Goal: Task Accomplishment & Management: Manage account settings

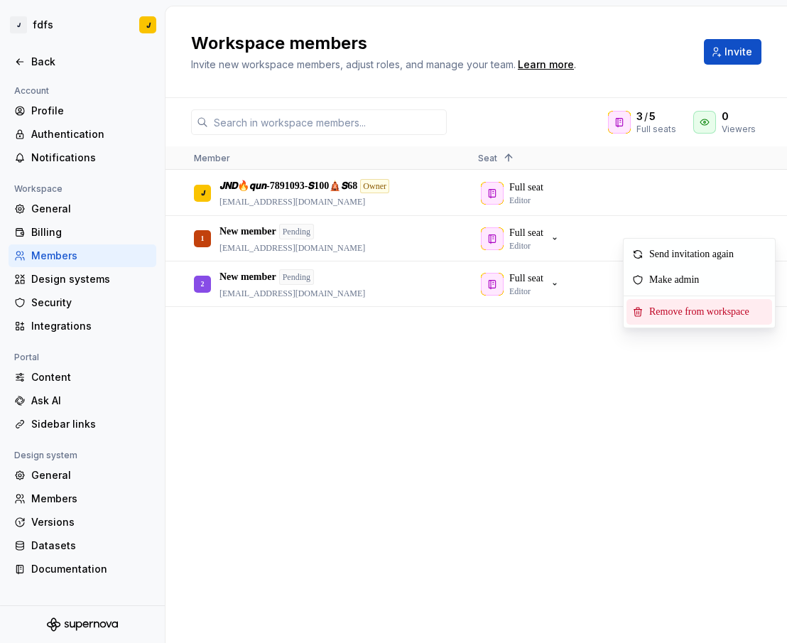
click at [693, 306] on span "Remove from workspace" at bounding box center [702, 312] width 117 height 26
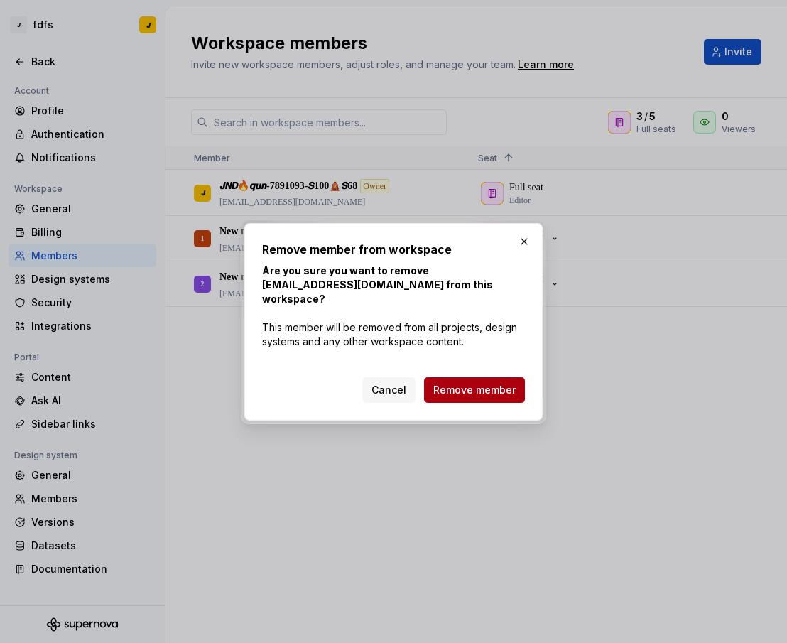
click at [506, 383] on span "Remove member" at bounding box center [474, 390] width 82 height 14
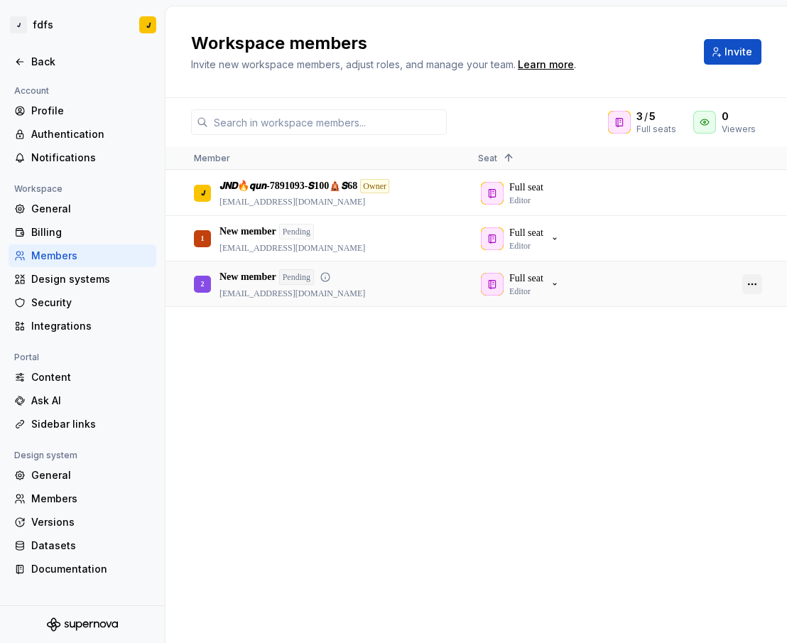
click at [753, 283] on button "button" at bounding box center [752, 284] width 20 height 20
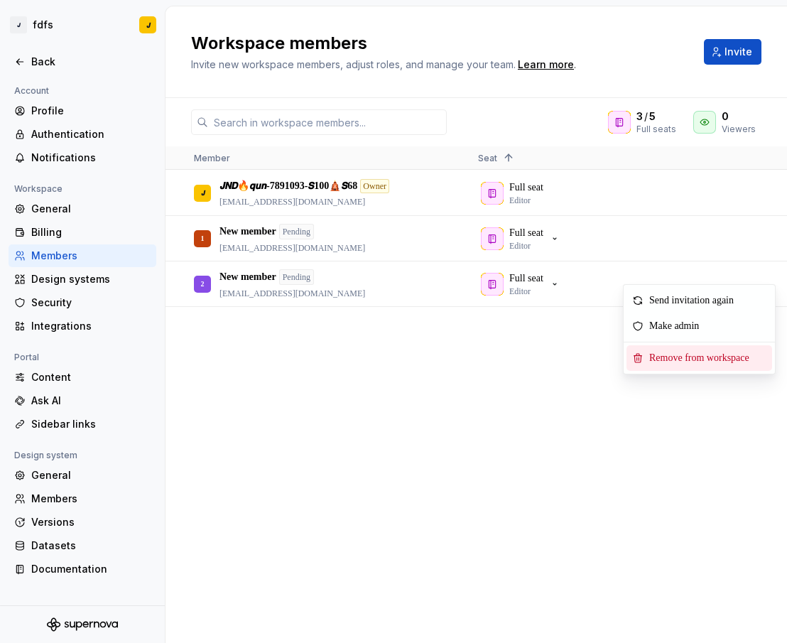
click at [691, 358] on span "Remove from workspace" at bounding box center [702, 358] width 117 height 26
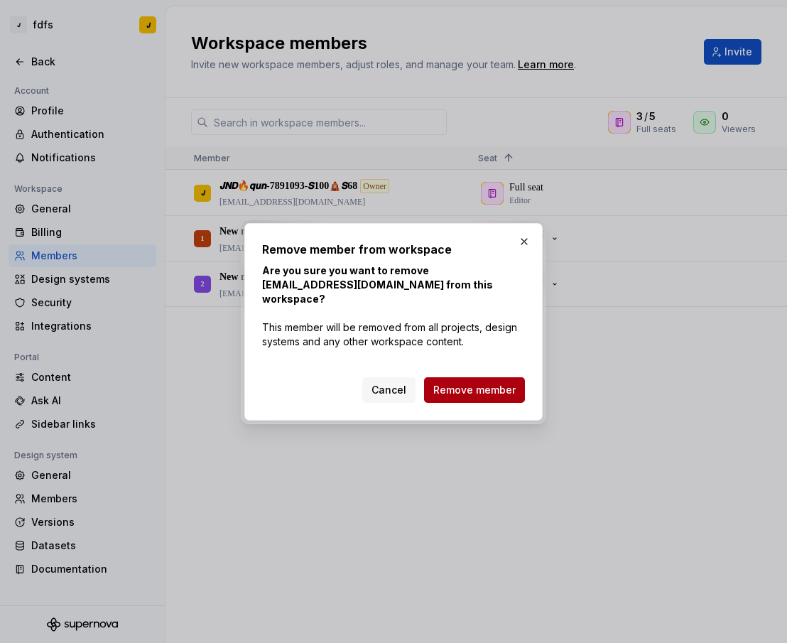
click at [501, 383] on span "Remove member" at bounding box center [474, 390] width 82 height 14
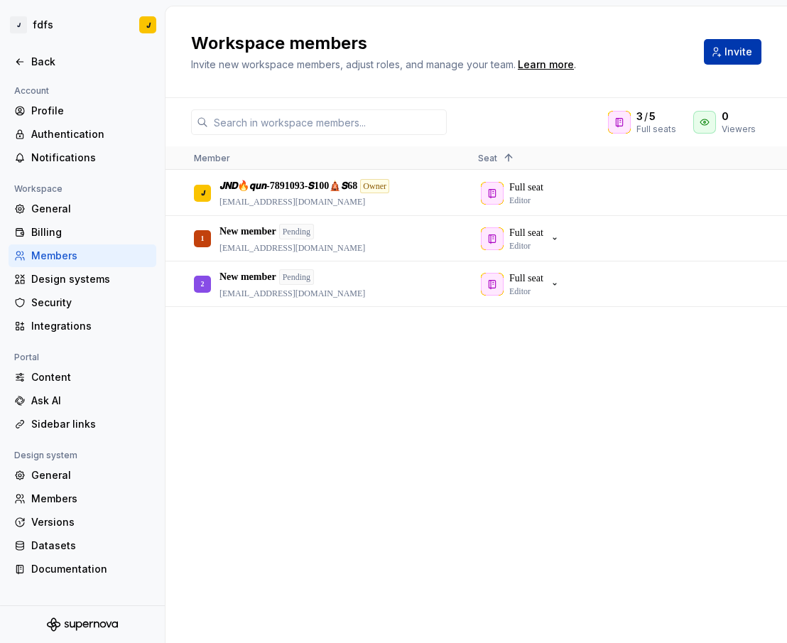
click at [715, 49] on button "Invite" at bounding box center [733, 52] width 58 height 26
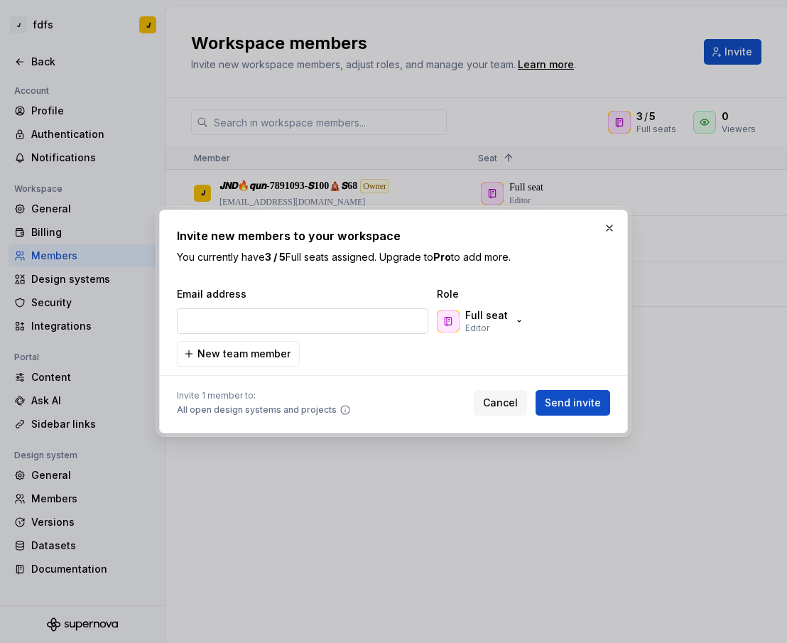
click at [316, 311] on input "email" at bounding box center [302, 321] width 251 height 26
type input "[EMAIL_ADDRESS][DOMAIN_NAME]"
click at [561, 404] on span "Send invite" at bounding box center [573, 403] width 56 height 14
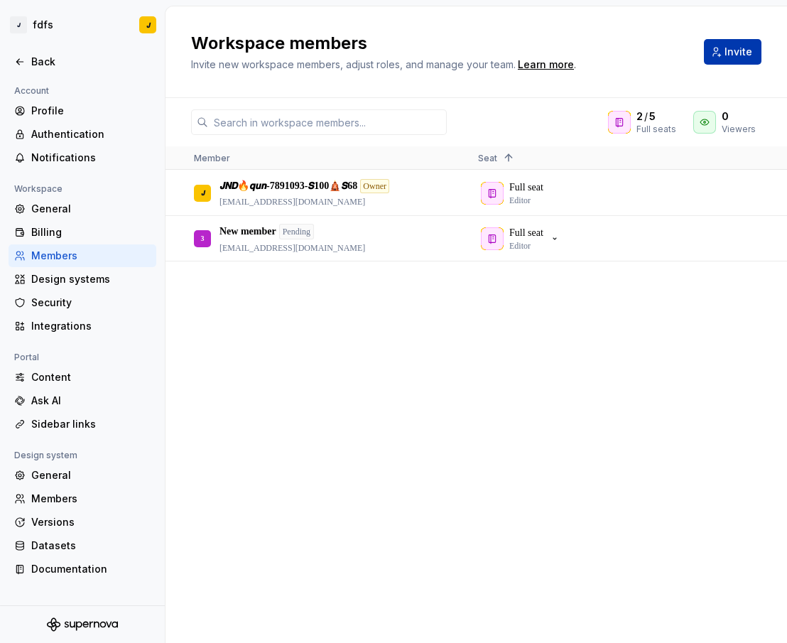
click at [727, 54] on span "Invite" at bounding box center [739, 52] width 28 height 14
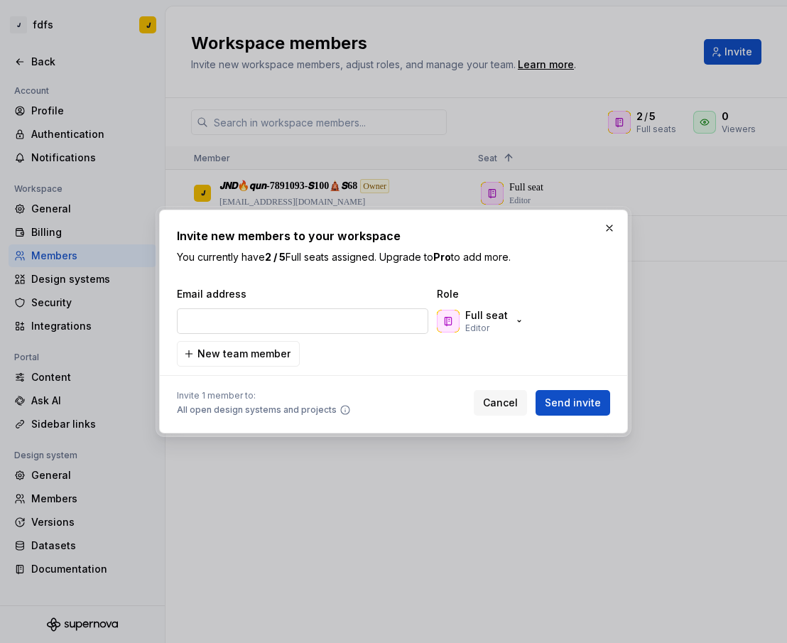
click at [311, 322] on input "email" at bounding box center [302, 321] width 251 height 26
type input "[EMAIL_ADDRESS][DOMAIN_NAME]"
click at [560, 391] on button "Send invite" at bounding box center [573, 403] width 75 height 26
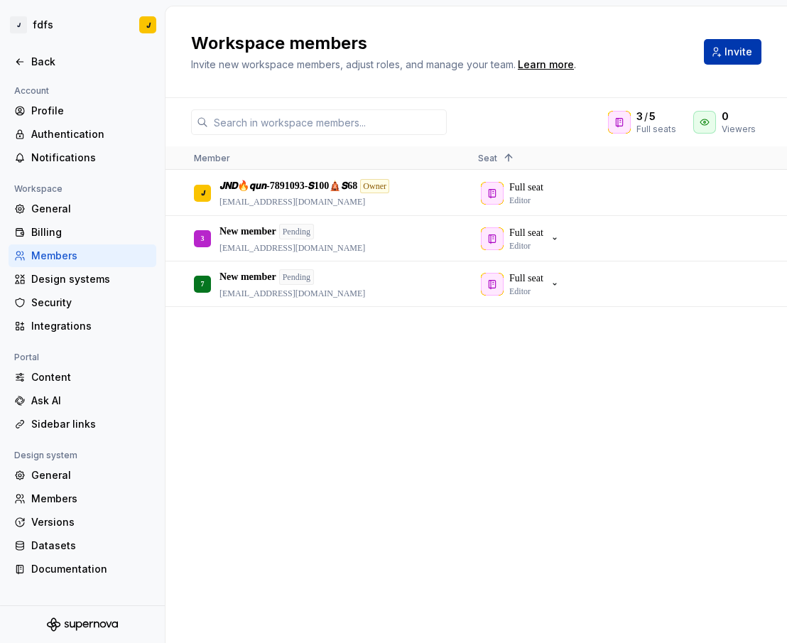
click at [735, 45] on span "Invite" at bounding box center [739, 52] width 28 height 14
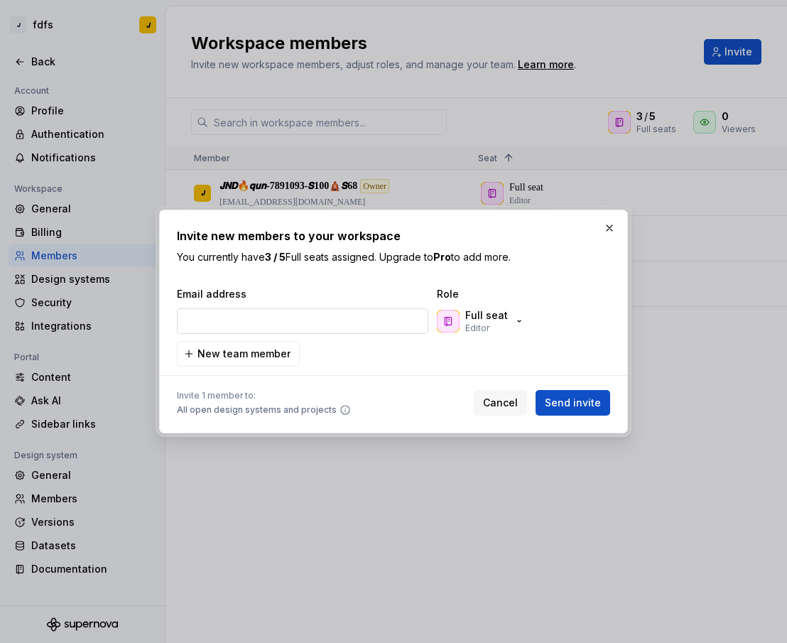
click at [320, 320] on input "email" at bounding box center [302, 321] width 251 height 26
type input "[EMAIL_ADDRESS][DOMAIN_NAME]"
click at [584, 401] on span "Send invite" at bounding box center [573, 403] width 56 height 14
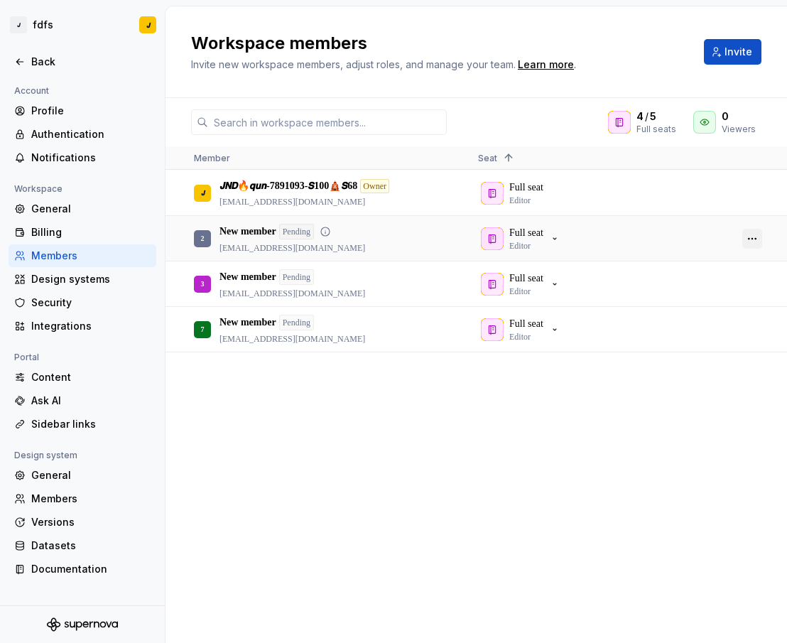
click at [749, 238] on button "button" at bounding box center [752, 239] width 20 height 20
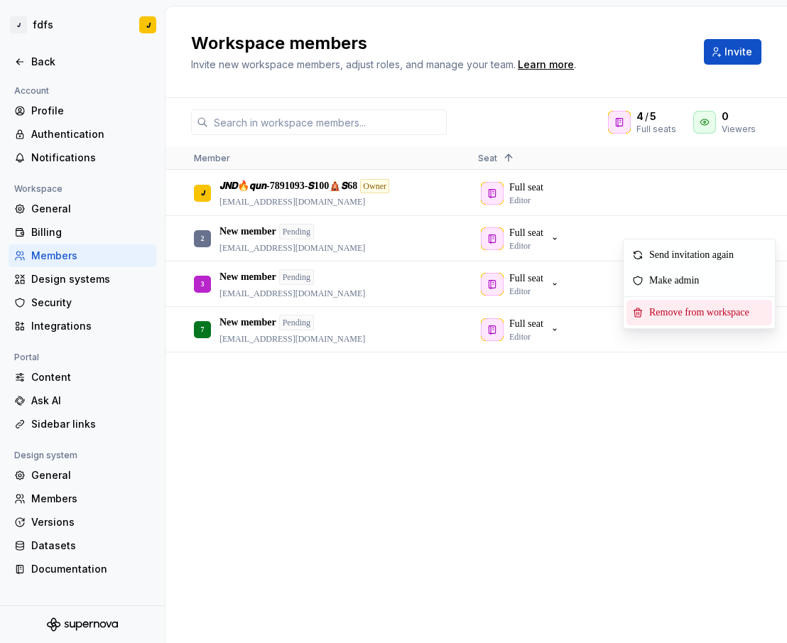
click at [695, 306] on span "Remove from workspace" at bounding box center [702, 313] width 117 height 26
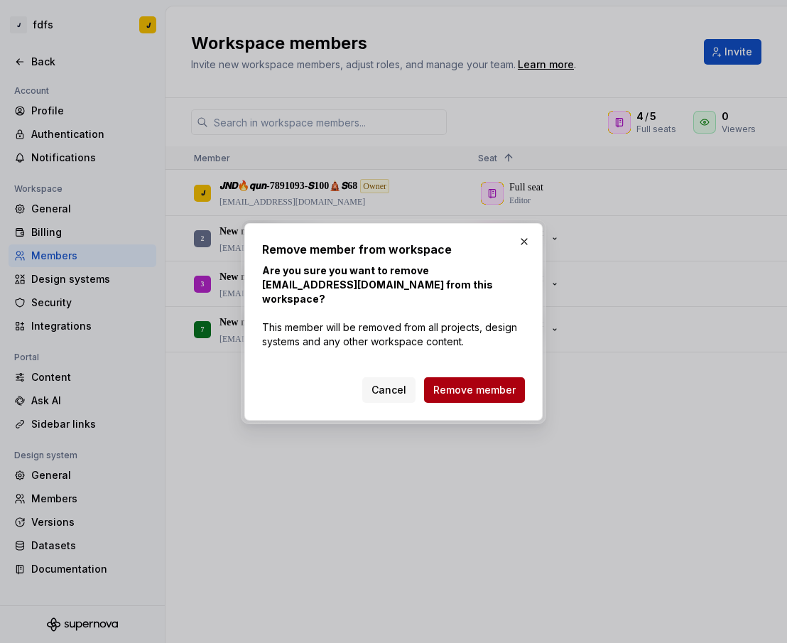
click at [487, 377] on button "Remove member" at bounding box center [474, 390] width 101 height 26
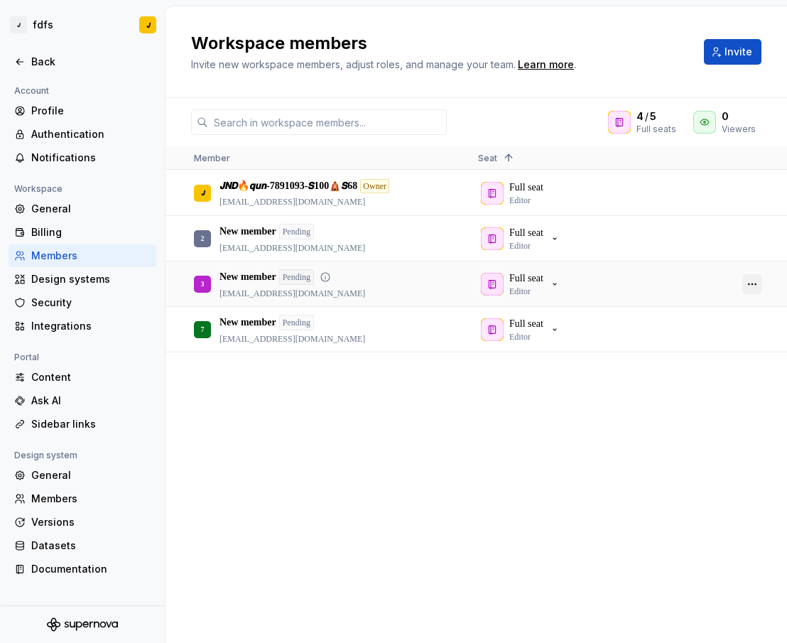
click at [752, 286] on button "button" at bounding box center [752, 284] width 20 height 20
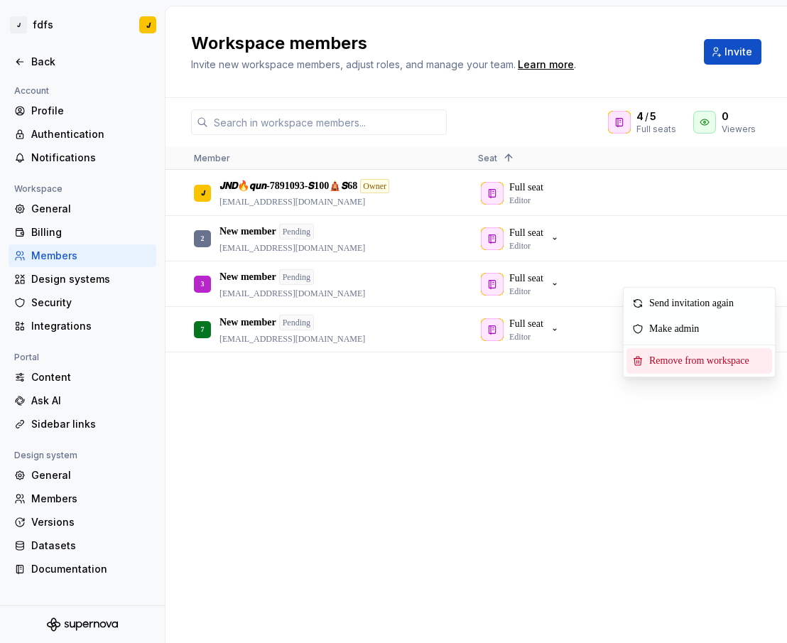
click at [666, 362] on span "Remove from workspace" at bounding box center [702, 361] width 117 height 26
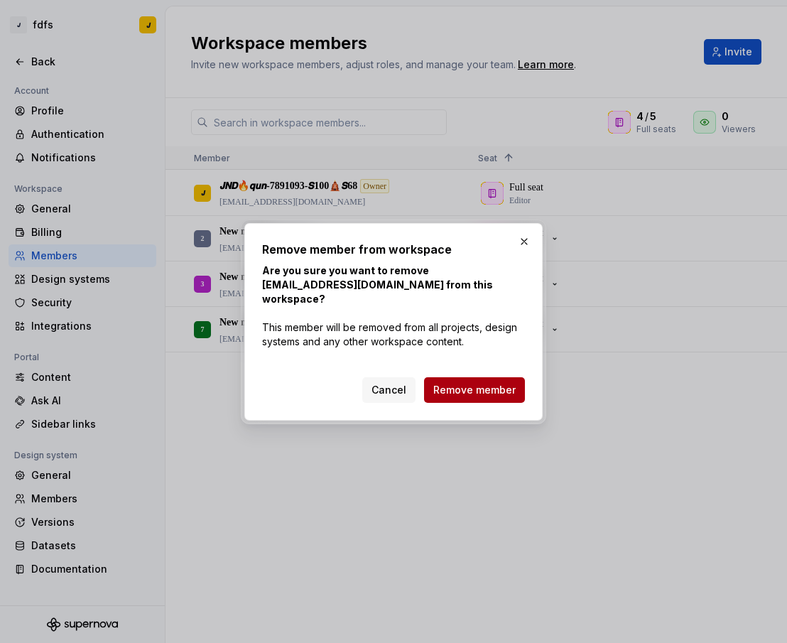
click at [468, 383] on span "Remove member" at bounding box center [474, 390] width 82 height 14
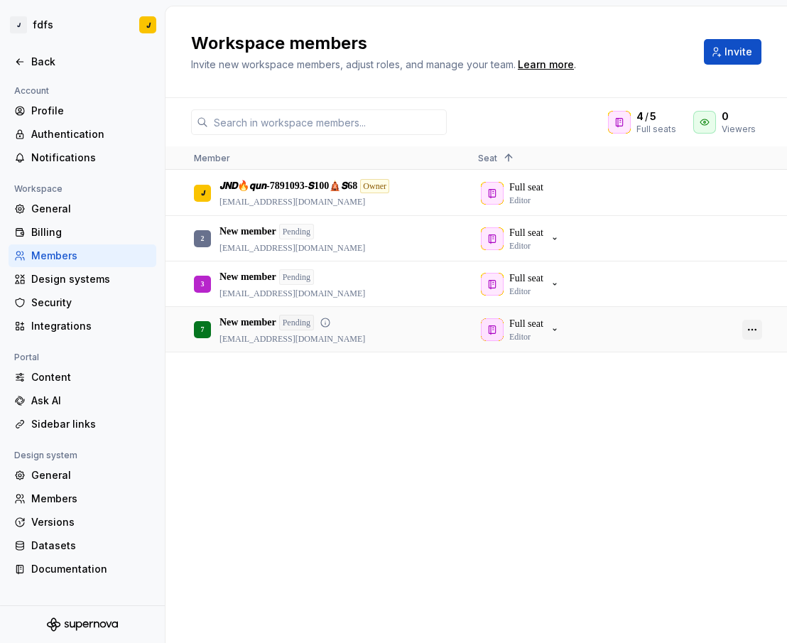
click at [754, 334] on button "button" at bounding box center [752, 330] width 20 height 20
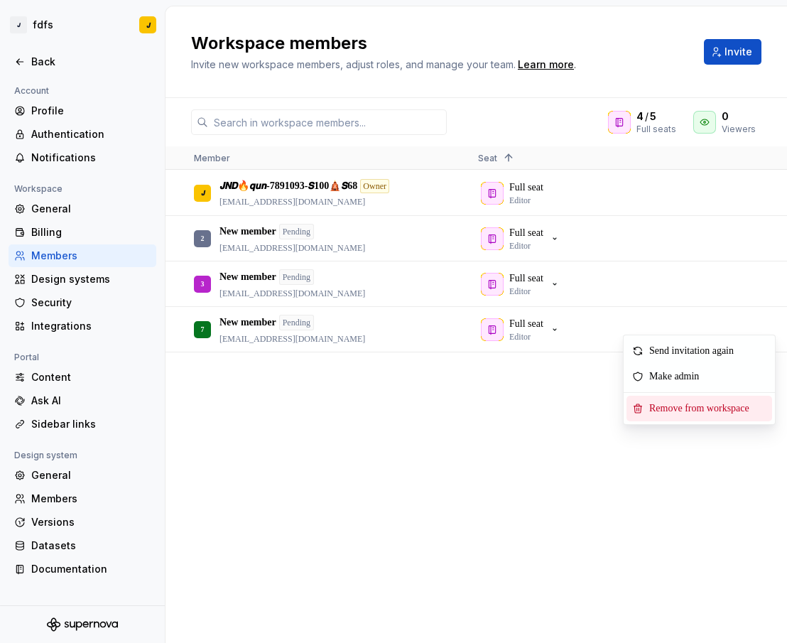
click at [675, 406] on span "Remove from workspace" at bounding box center [702, 409] width 117 height 26
